Goal: Task Accomplishment & Management: Use online tool/utility

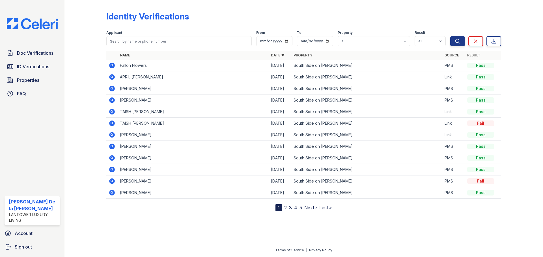
click at [33, 55] on span "Doc Verifications" at bounding box center [35, 53] width 36 height 7
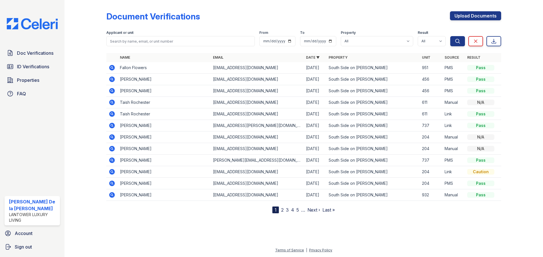
click at [36, 67] on span "ID Verifications" at bounding box center [33, 66] width 32 height 7
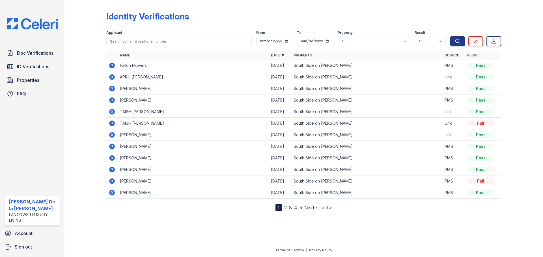
click at [23, 82] on span "Properties" at bounding box center [28, 80] width 22 height 7
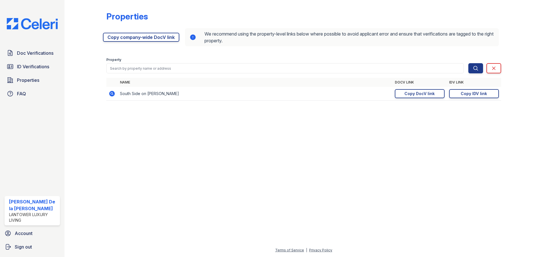
click at [421, 95] on div "Copy DocV link" at bounding box center [419, 94] width 30 height 6
click at [464, 93] on div "Copy IDV link" at bounding box center [473, 94] width 26 height 6
